Goal: Download file/media

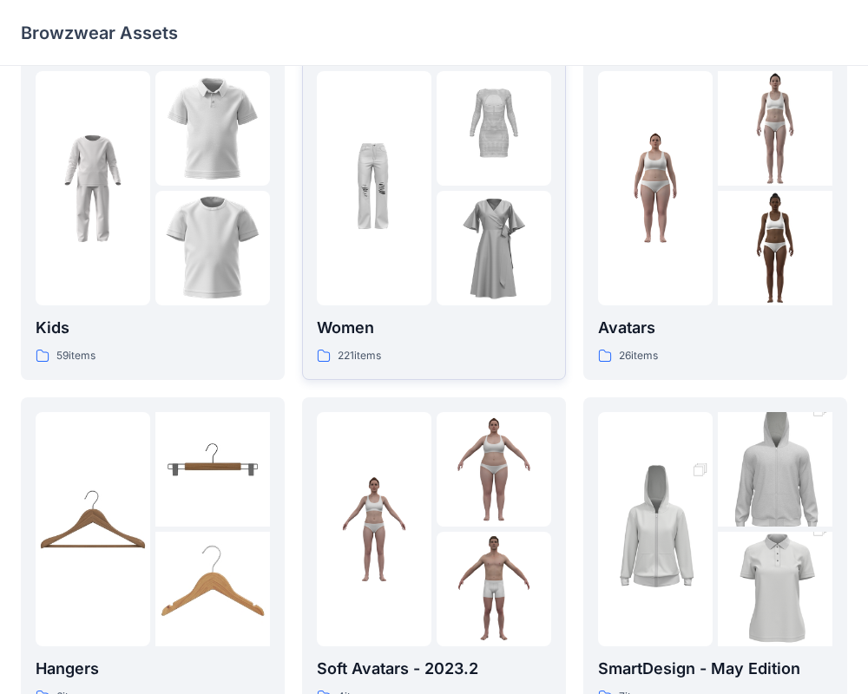
scroll to position [31, 0]
click at [460, 249] on img at bounding box center [494, 247] width 115 height 115
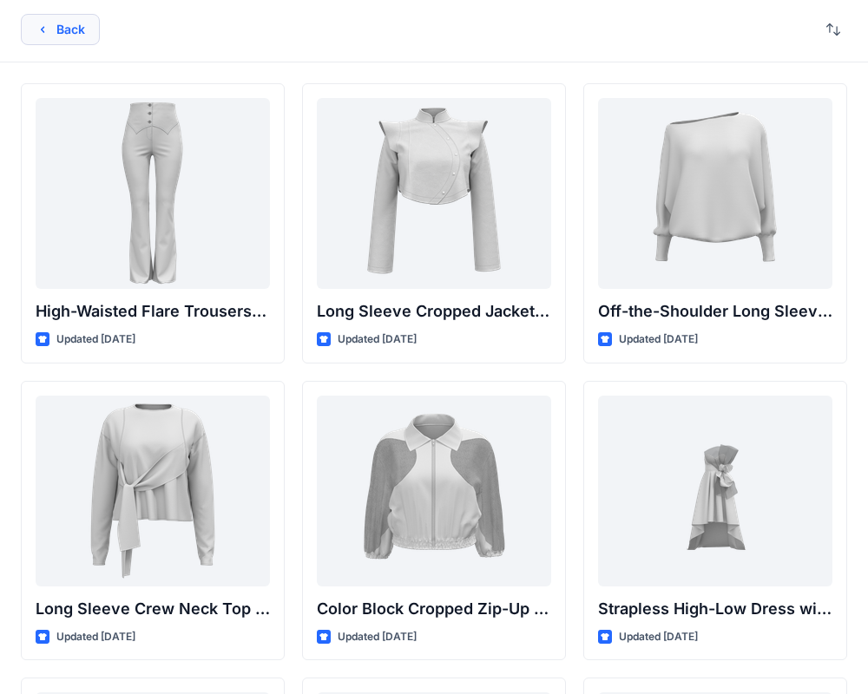
click at [91, 28] on button "Back" at bounding box center [60, 29] width 79 height 31
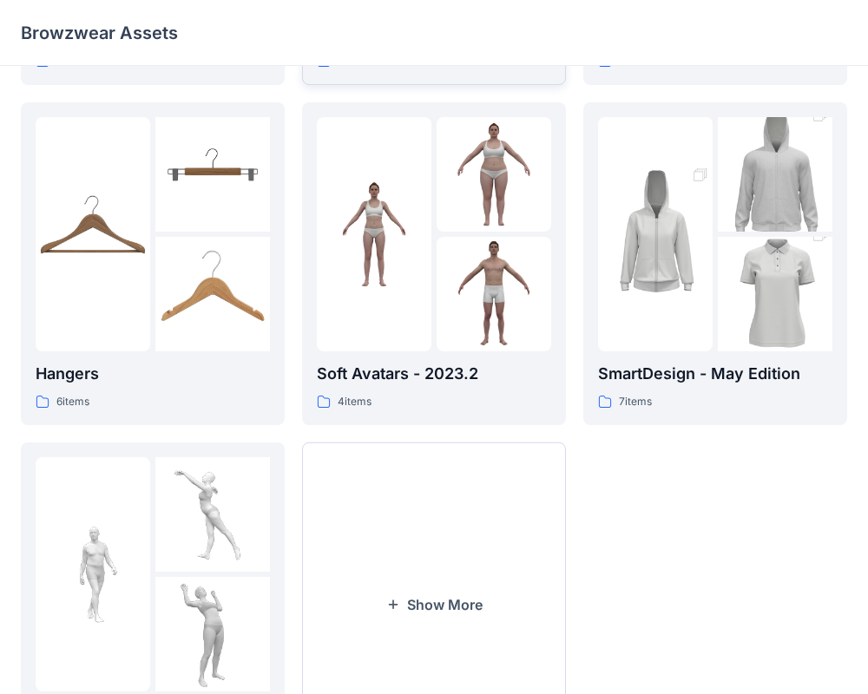
scroll to position [413, 0]
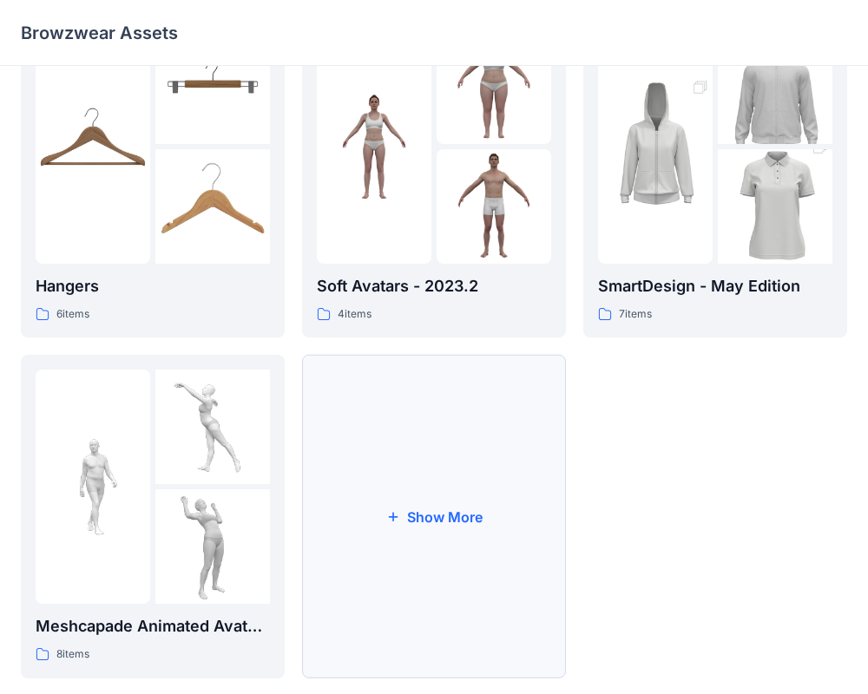
click at [410, 460] on button "Show More" at bounding box center [434, 517] width 264 height 324
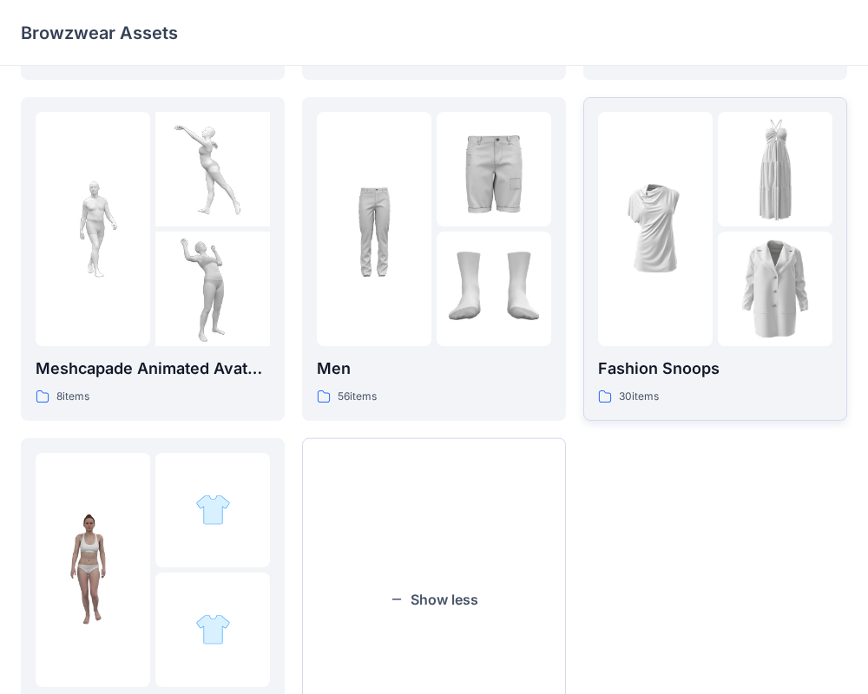
scroll to position [674, 0]
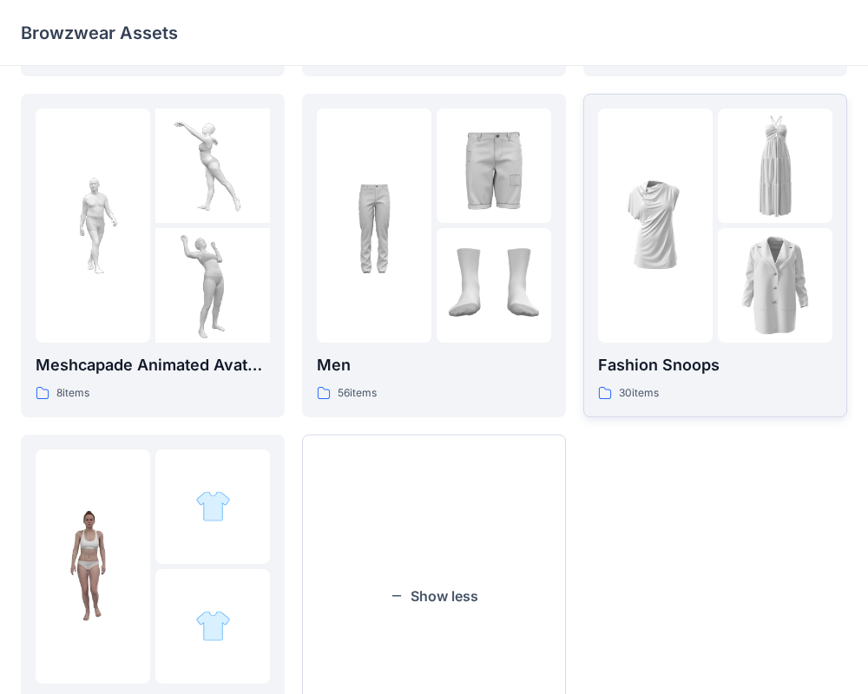
click at [648, 268] on img at bounding box center [655, 225] width 115 height 115
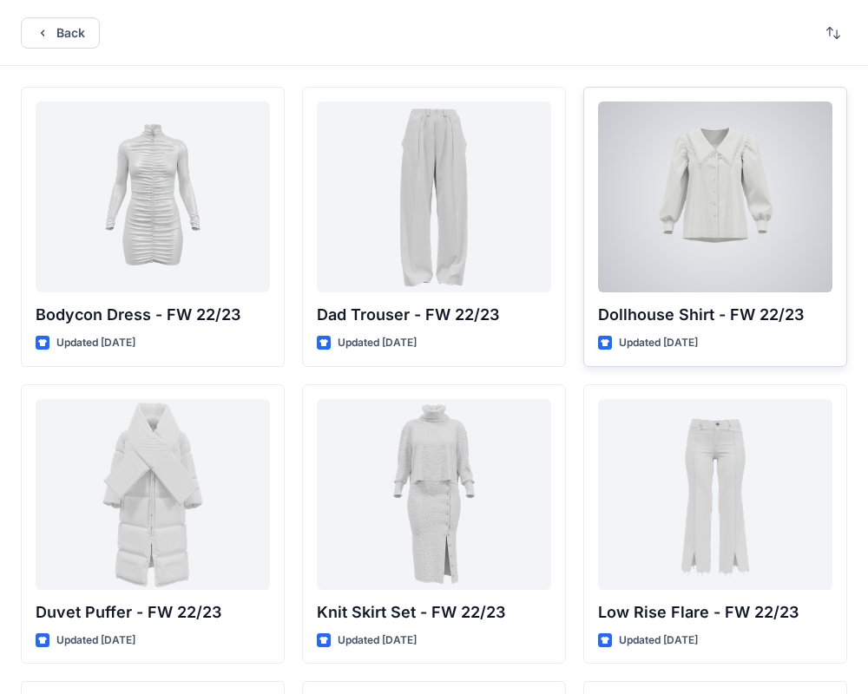
click at [719, 193] on div at bounding box center [715, 197] width 234 height 191
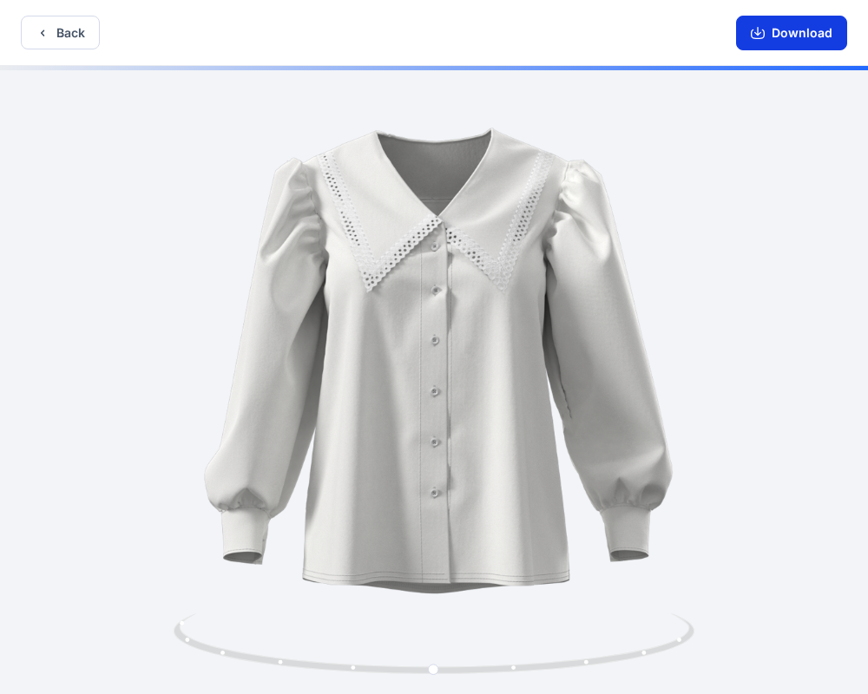
click at [786, 32] on button "Download" at bounding box center [791, 33] width 111 height 35
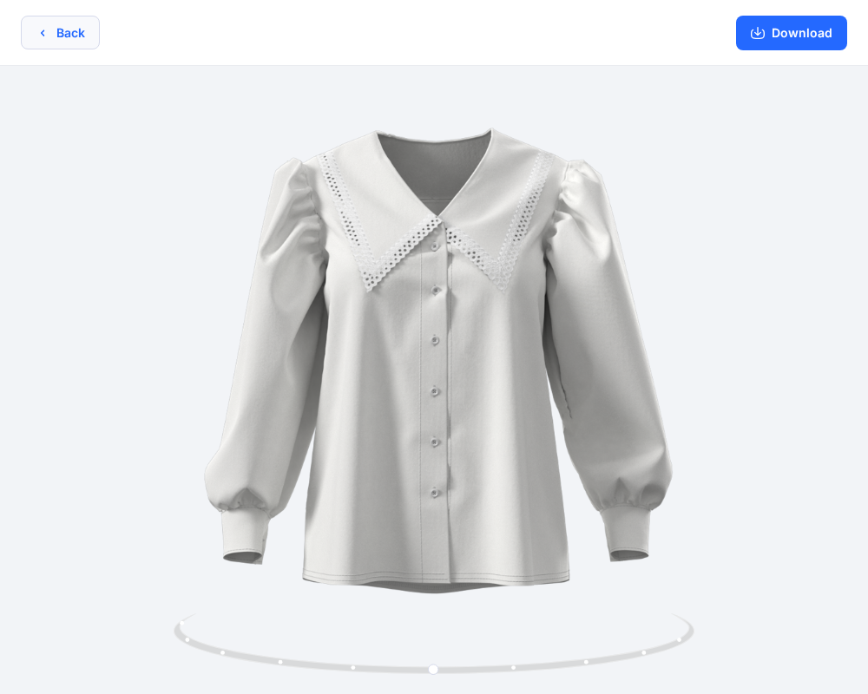
click at [59, 36] on button "Back" at bounding box center [60, 33] width 79 height 34
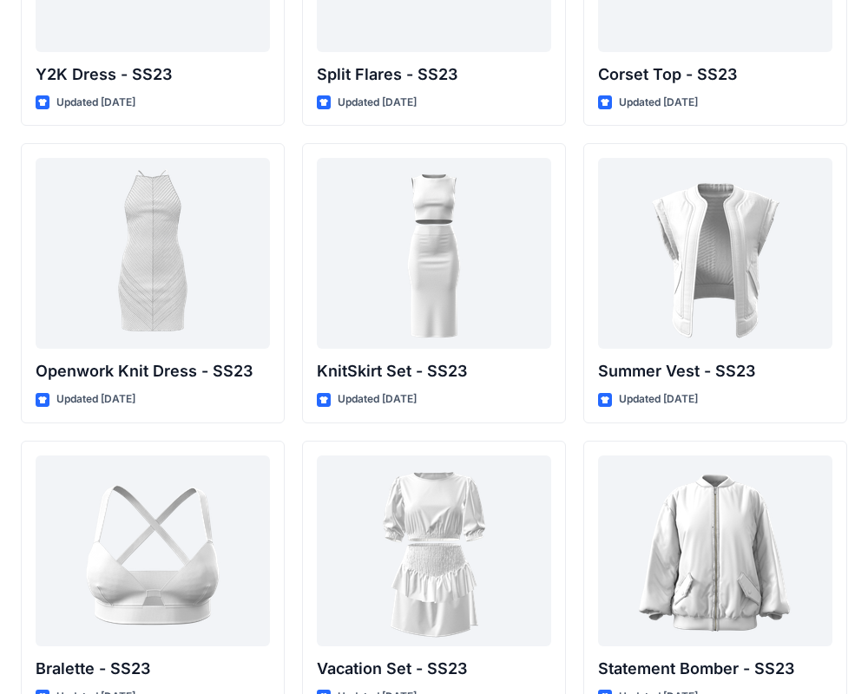
scroll to position [1726, 0]
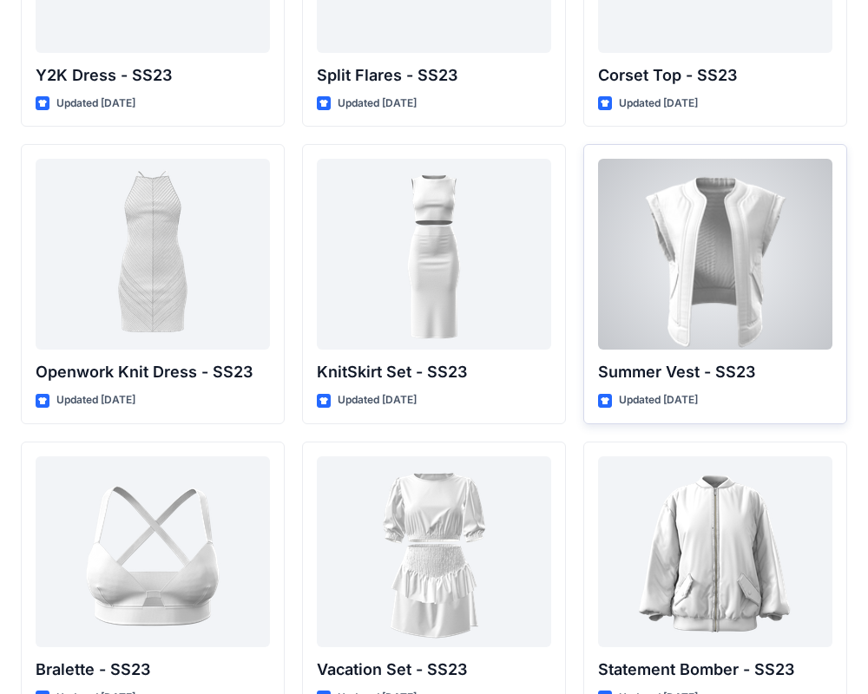
click at [703, 246] on div at bounding box center [715, 254] width 234 height 191
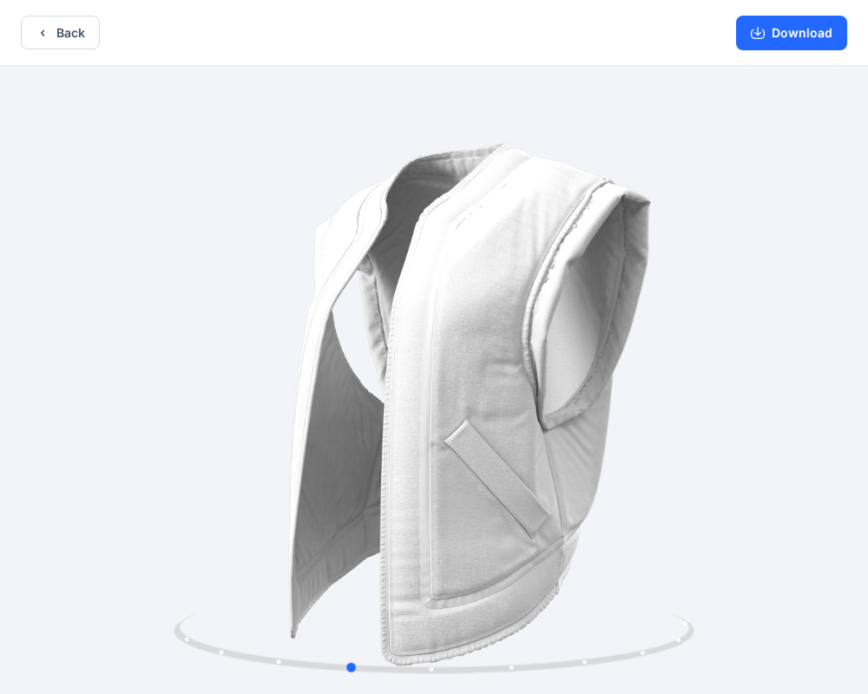
drag, startPoint x: 480, startPoint y: 320, endPoint x: 494, endPoint y: 300, distance: 24.3
click at [494, 300] on div at bounding box center [434, 382] width 868 height 632
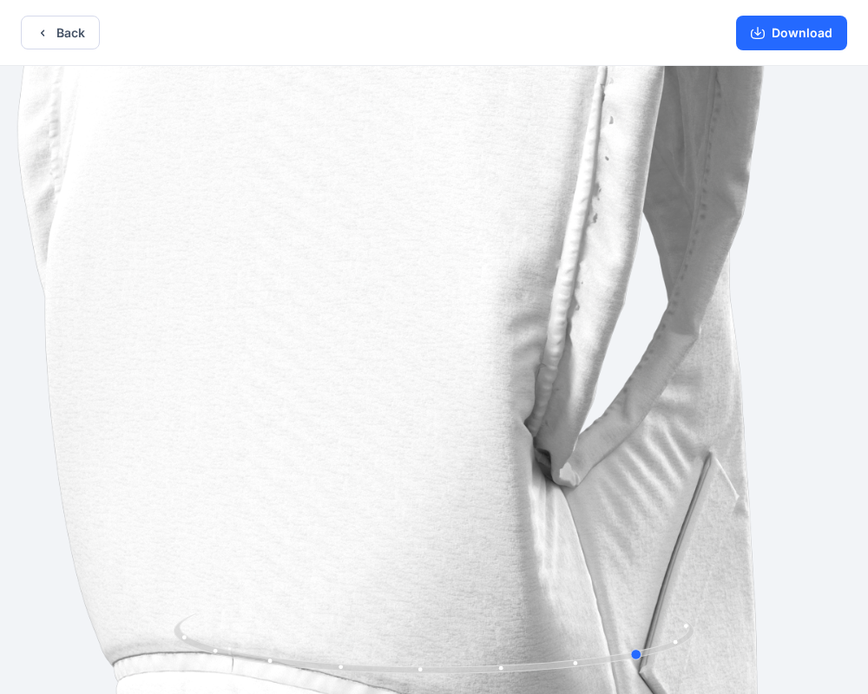
drag, startPoint x: 547, startPoint y: 265, endPoint x: 717, endPoint y: 260, distance: 170.2
click at [694, 611] on div at bounding box center [434, 654] width 521 height 87
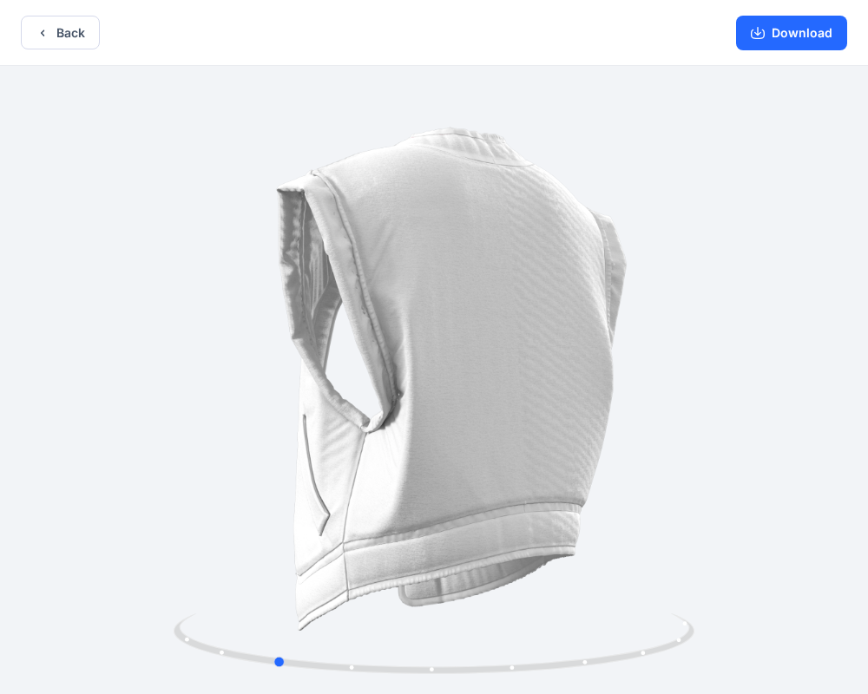
drag, startPoint x: 554, startPoint y: 260, endPoint x: 234, endPoint y: 205, distance: 324.2
click at [232, 204] on div at bounding box center [434, 382] width 868 height 632
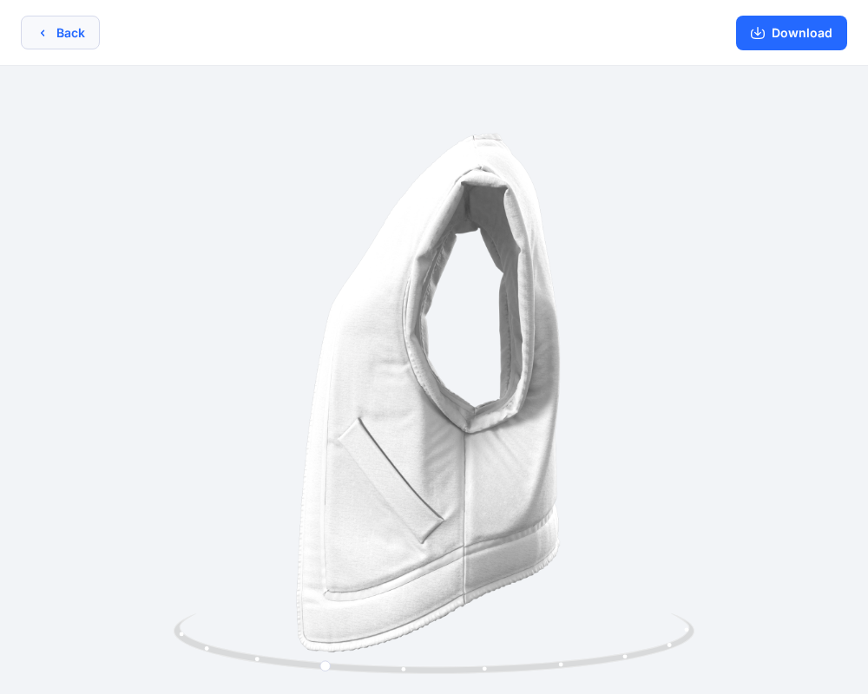
click at [47, 16] on button "Back" at bounding box center [60, 33] width 79 height 34
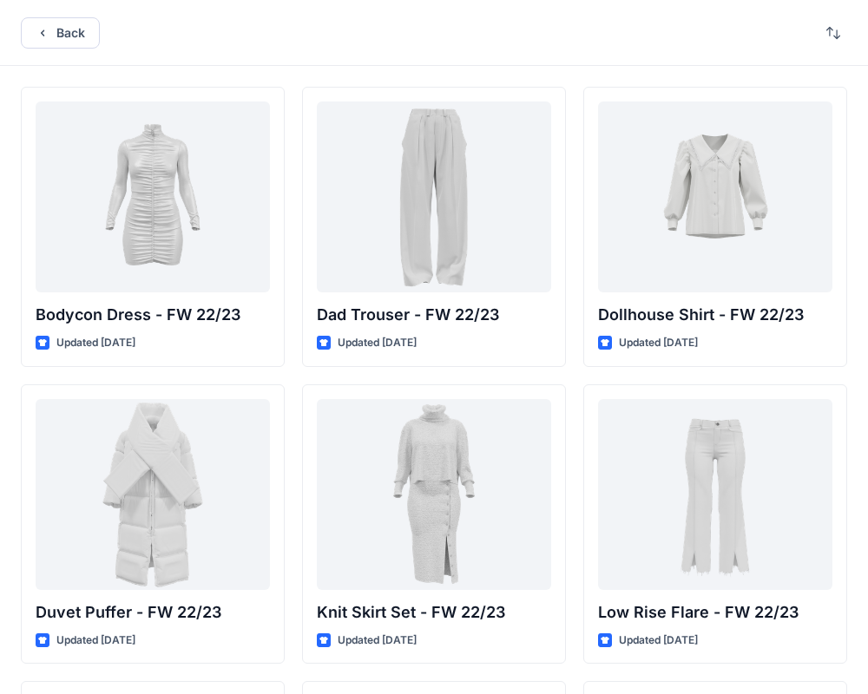
click at [57, 61] on div "Back" at bounding box center [434, 33] width 868 height 66
click at [58, 32] on button "Back" at bounding box center [60, 32] width 79 height 31
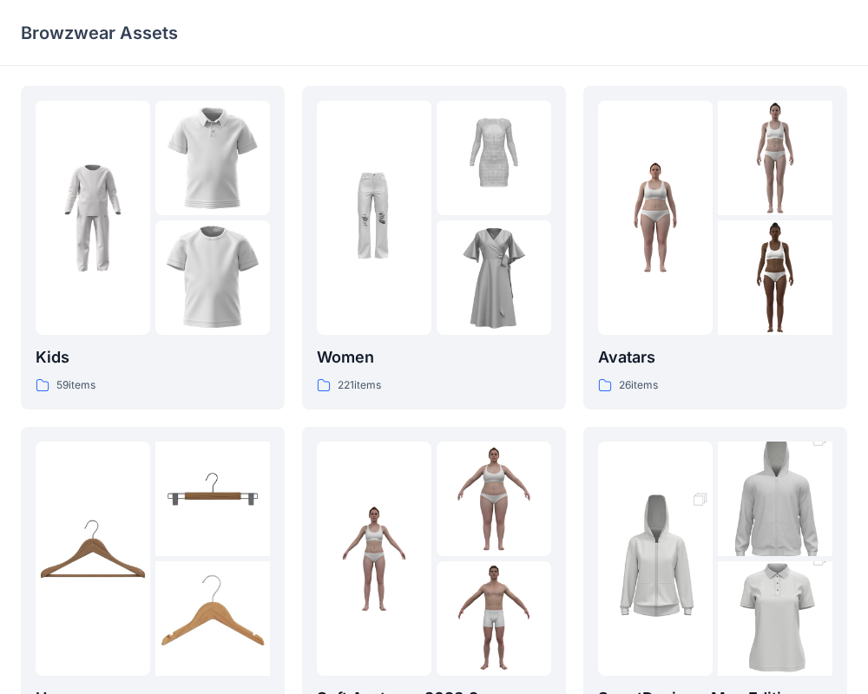
scroll to position [445, 0]
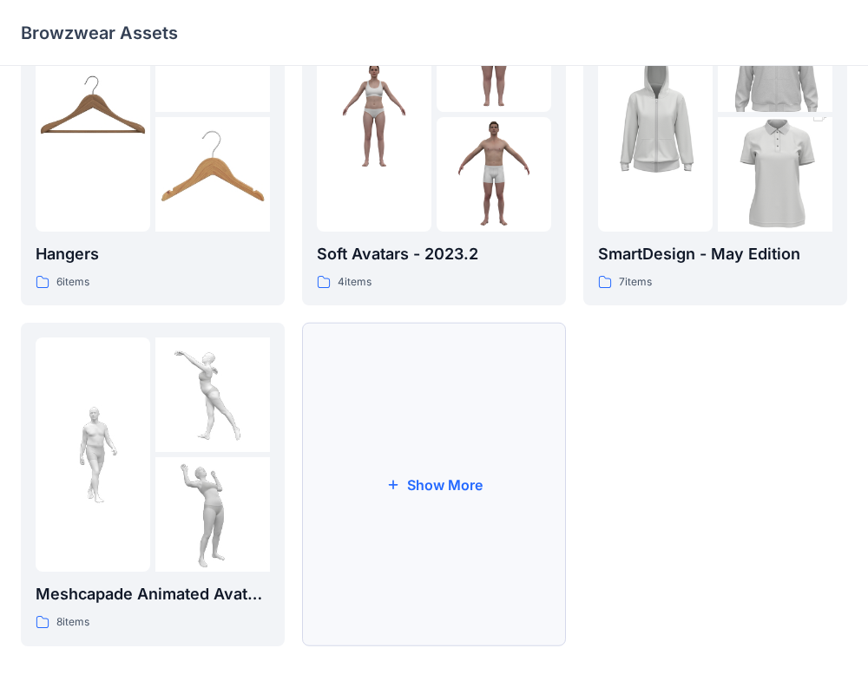
click at [434, 390] on button "Show More" at bounding box center [434, 485] width 264 height 324
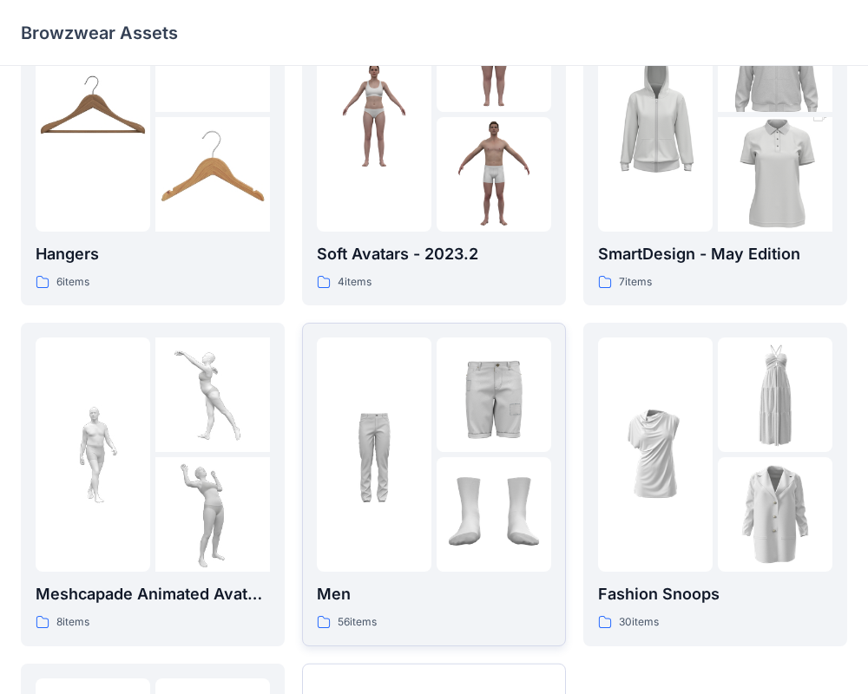
scroll to position [446, 0]
click at [433, 357] on div at bounding box center [434, 454] width 234 height 234
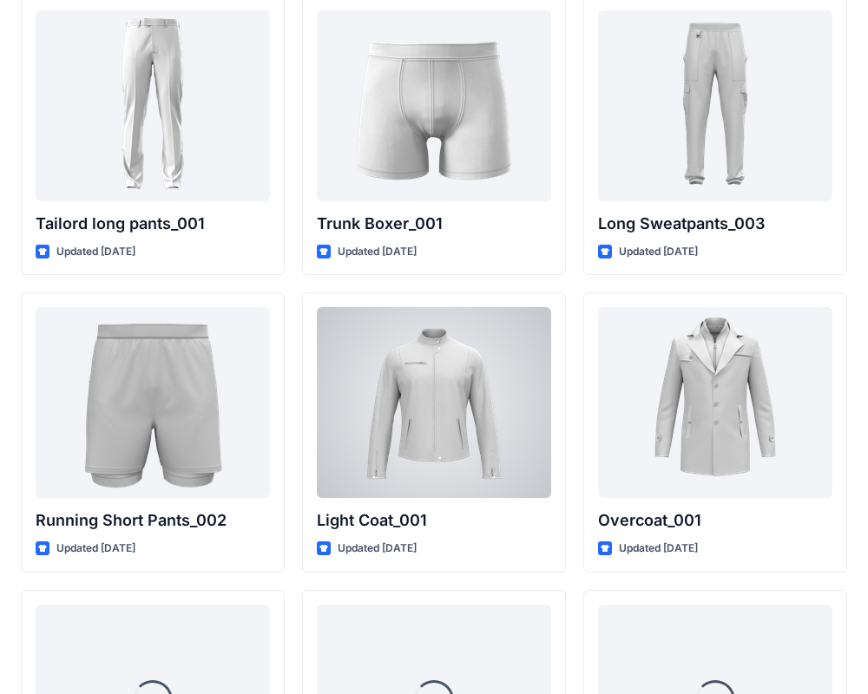
scroll to position [4257, 0]
